Goal: Navigation & Orientation: Find specific page/section

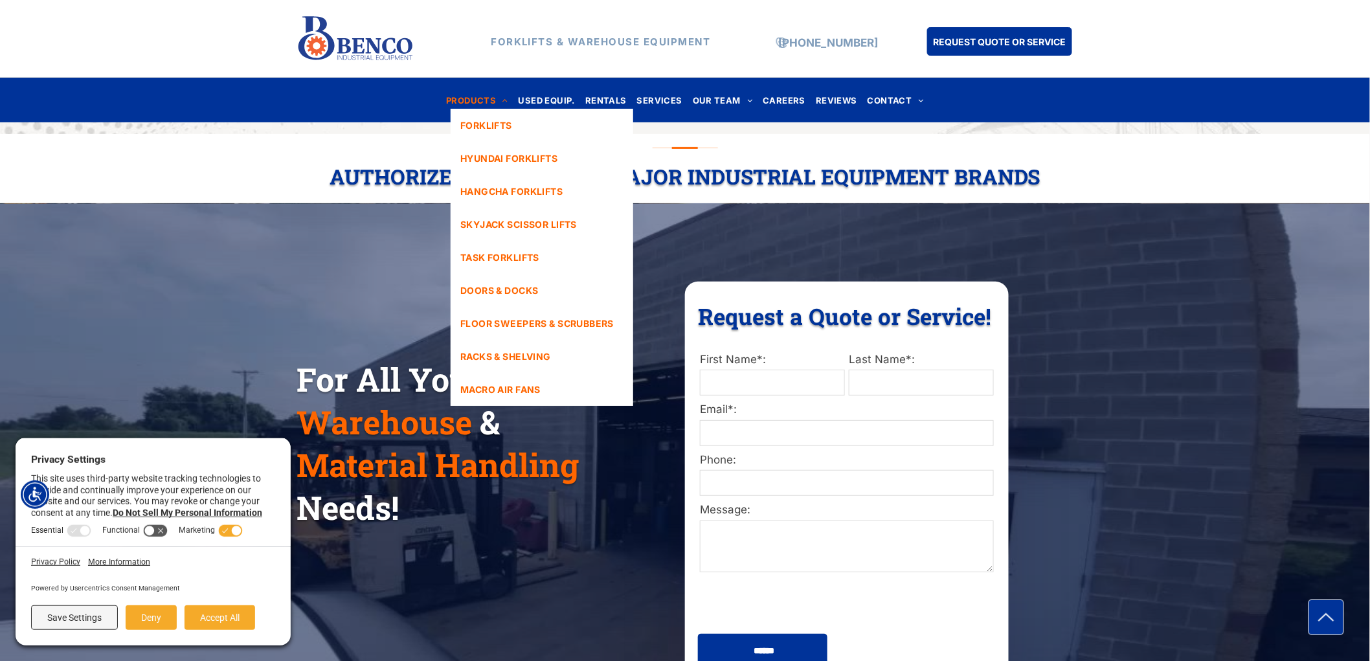
click at [494, 100] on span "PRODUCTS" at bounding box center [477, 99] width 62 height 17
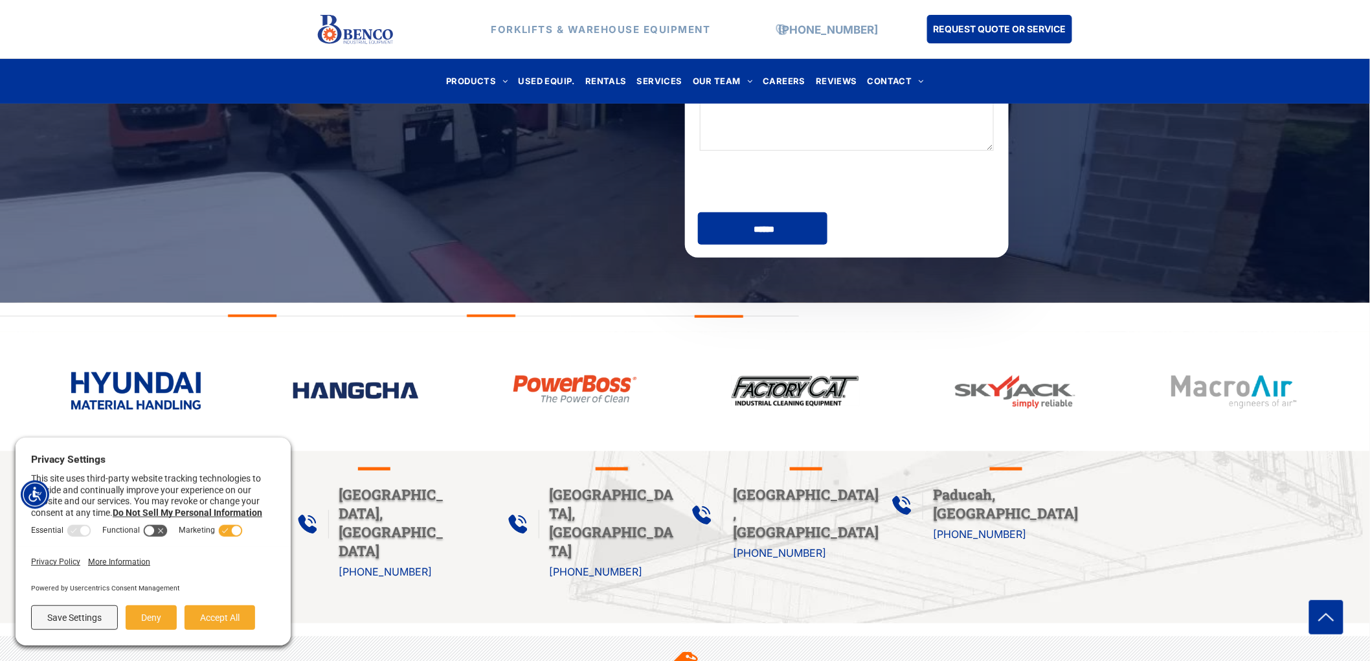
scroll to position [460, 0]
